Goal: Information Seeking & Learning: Learn about a topic

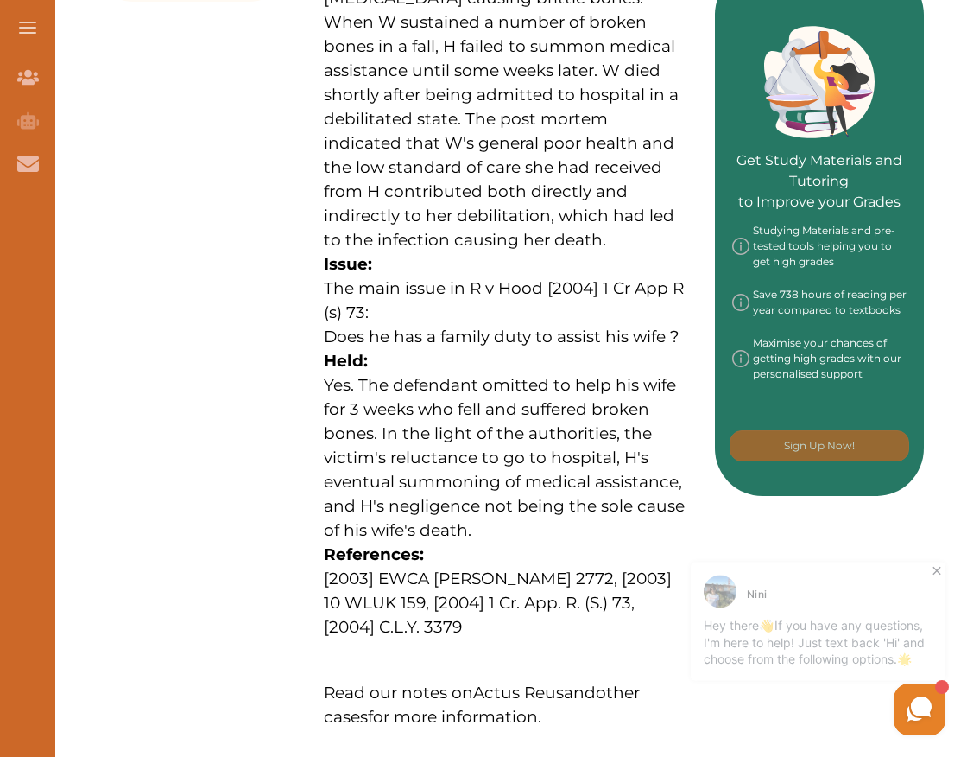
scroll to position [755, 0]
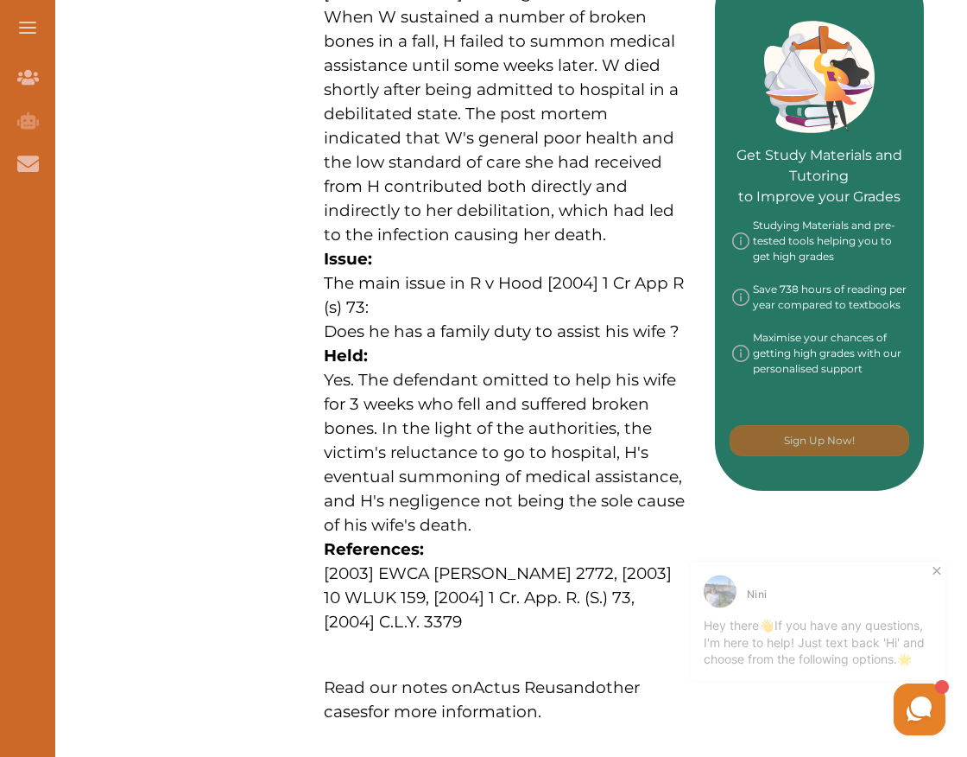
drag, startPoint x: 380, startPoint y: 396, endPoint x: 522, endPoint y: 396, distance: 141.7
click at [522, 396] on span "Yes. The defendant omitted to help his wife for 3 weeks who fell and suffered b…" at bounding box center [504, 452] width 361 height 165
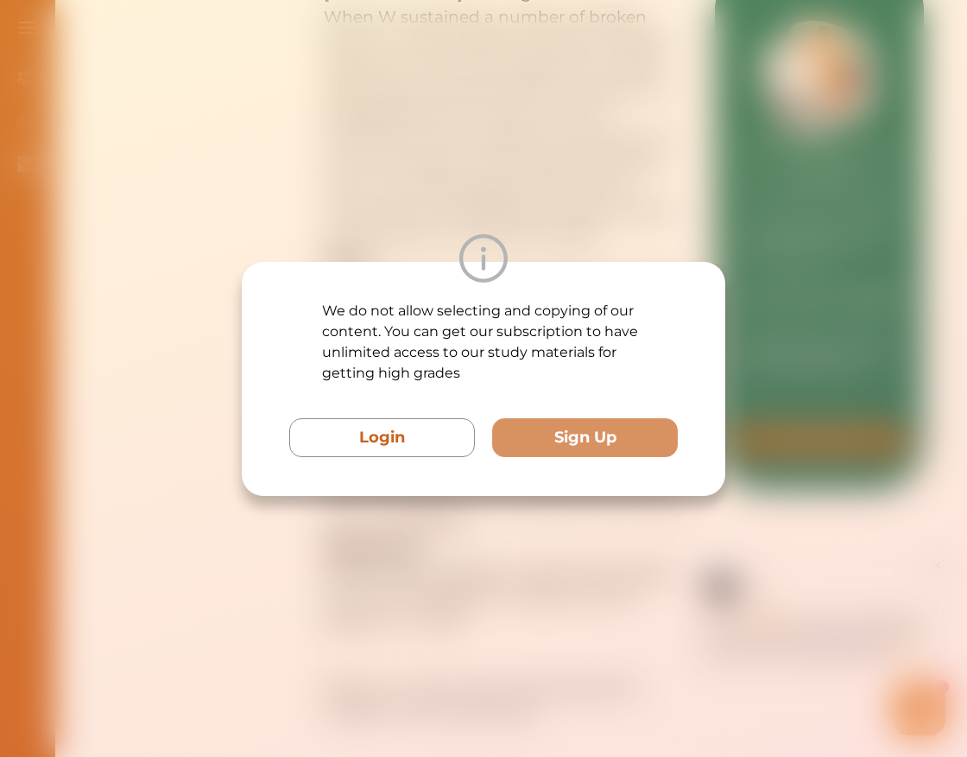
click at [522, 396] on div "We do not allow selecting and copying of our content. You can get our subscript…" at bounding box center [483, 379] width 389 height 156
click at [508, 219] on div "We do not allow selecting and copying of our content. You can get our subscript…" at bounding box center [483, 378] width 967 height 757
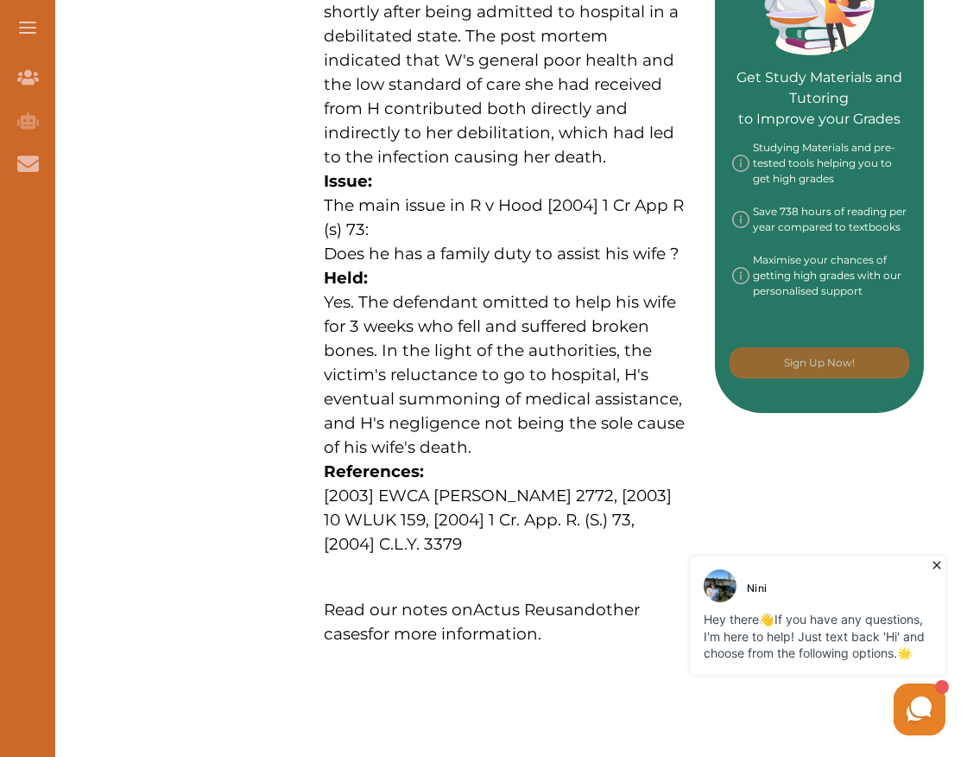
scroll to position [842, 0]
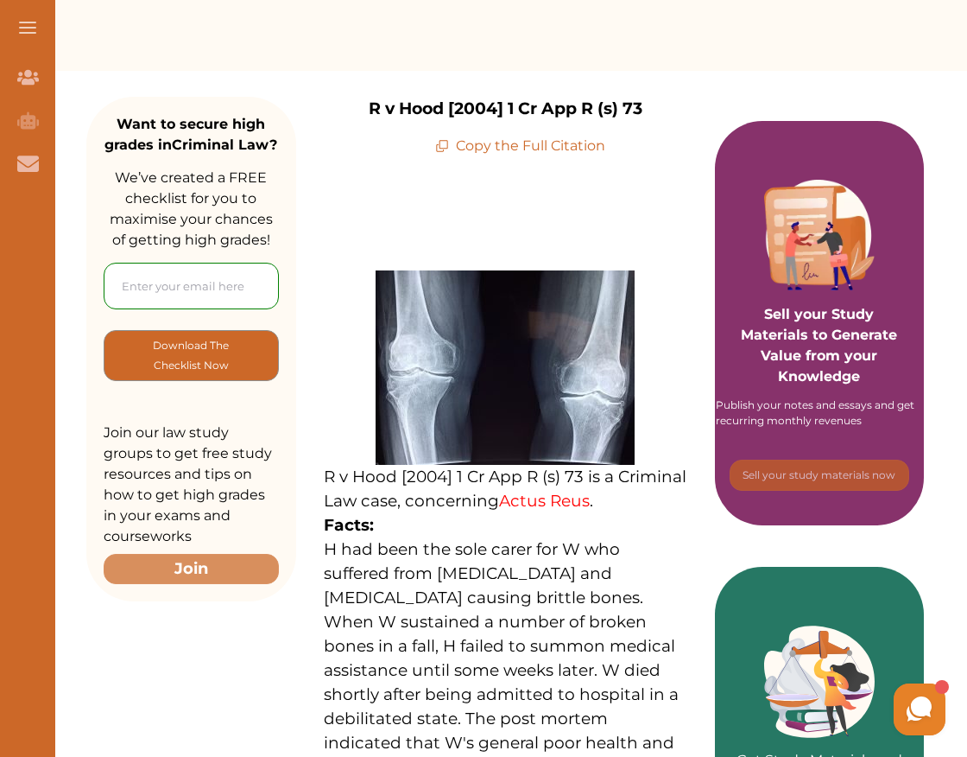
scroll to position [276, 0]
